Goal: Task Accomplishment & Management: Use online tool/utility

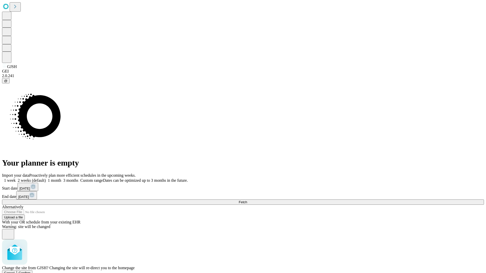
click at [31, 271] on span "Confirm" at bounding box center [25, 273] width 12 height 4
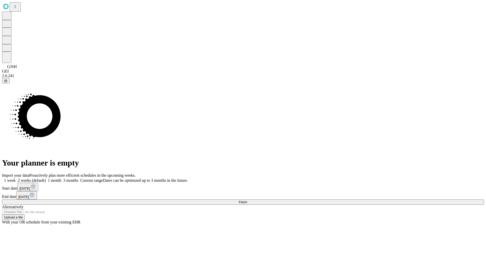
click at [46, 178] on label "2 weeks (default)" at bounding box center [31, 180] width 30 height 4
click at [247, 201] on span "Fetch" at bounding box center [243, 203] width 8 height 4
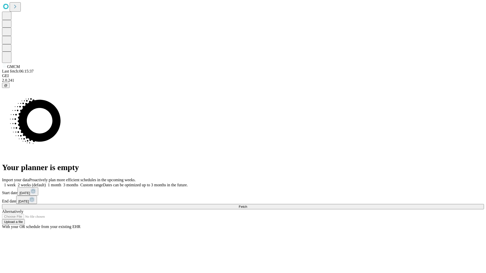
click at [46, 183] on label "2 weeks (default)" at bounding box center [31, 185] width 30 height 4
click at [247, 205] on span "Fetch" at bounding box center [243, 207] width 8 height 4
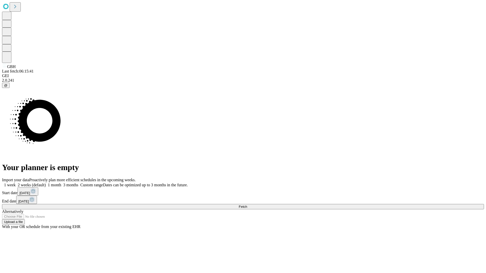
click at [46, 183] on label "2 weeks (default)" at bounding box center [31, 185] width 30 height 4
click at [247, 205] on span "Fetch" at bounding box center [243, 207] width 8 height 4
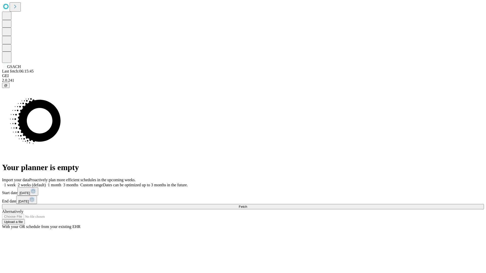
click at [46, 183] on label "2 weeks (default)" at bounding box center [31, 185] width 30 height 4
click at [247, 205] on span "Fetch" at bounding box center [243, 207] width 8 height 4
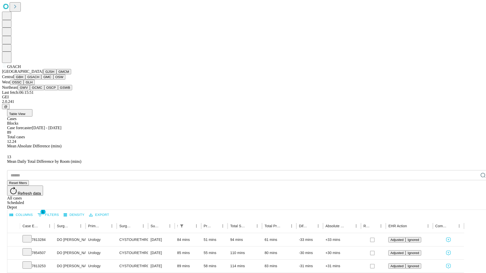
click at [41, 80] on button "GMC" at bounding box center [47, 76] width 12 height 5
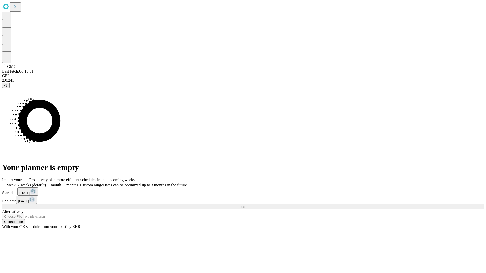
click at [46, 183] on label "2 weeks (default)" at bounding box center [31, 185] width 30 height 4
click at [247, 205] on span "Fetch" at bounding box center [243, 207] width 8 height 4
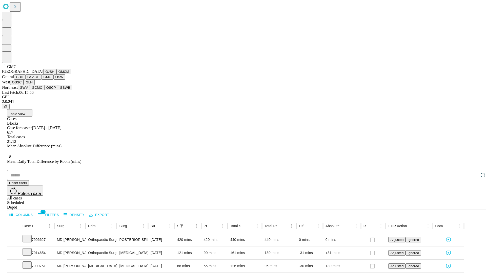
click at [53, 80] on button "OSW" at bounding box center [59, 76] width 12 height 5
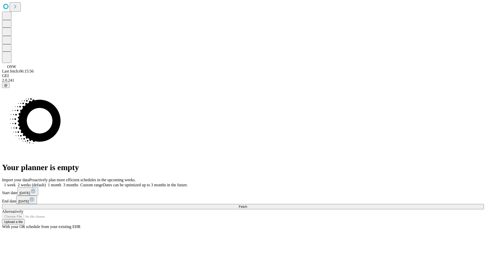
click at [46, 183] on label "2 weeks (default)" at bounding box center [31, 185] width 30 height 4
click at [247, 205] on span "Fetch" at bounding box center [243, 207] width 8 height 4
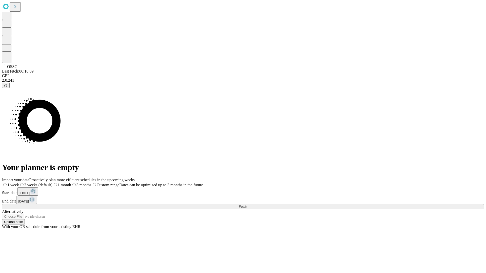
click at [52, 183] on label "2 weeks (default)" at bounding box center [35, 185] width 33 height 4
click at [247, 205] on span "Fetch" at bounding box center [243, 207] width 8 height 4
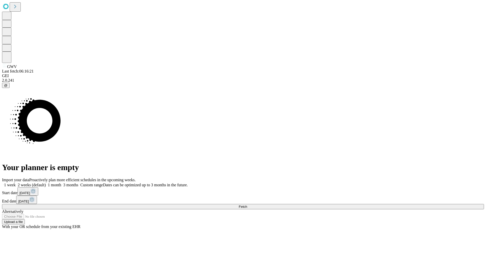
click at [46, 183] on label "2 weeks (default)" at bounding box center [31, 185] width 30 height 4
click at [247, 205] on span "Fetch" at bounding box center [243, 207] width 8 height 4
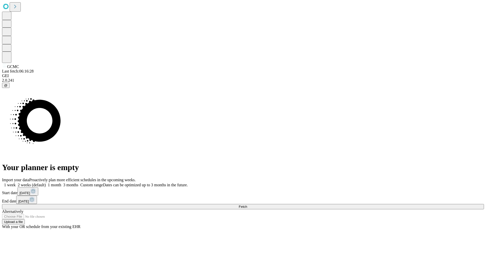
click at [46, 183] on label "2 weeks (default)" at bounding box center [31, 185] width 30 height 4
click at [247, 205] on span "Fetch" at bounding box center [243, 207] width 8 height 4
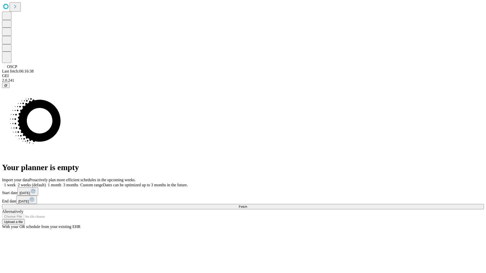
click at [46, 183] on label "2 weeks (default)" at bounding box center [31, 185] width 30 height 4
click at [247, 205] on span "Fetch" at bounding box center [243, 207] width 8 height 4
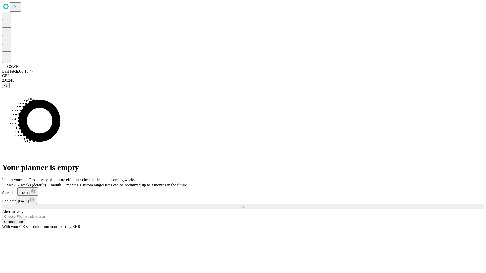
click at [46, 183] on label "2 weeks (default)" at bounding box center [31, 185] width 30 height 4
click at [247, 205] on span "Fetch" at bounding box center [243, 207] width 8 height 4
